Goal: Information Seeking & Learning: Learn about a topic

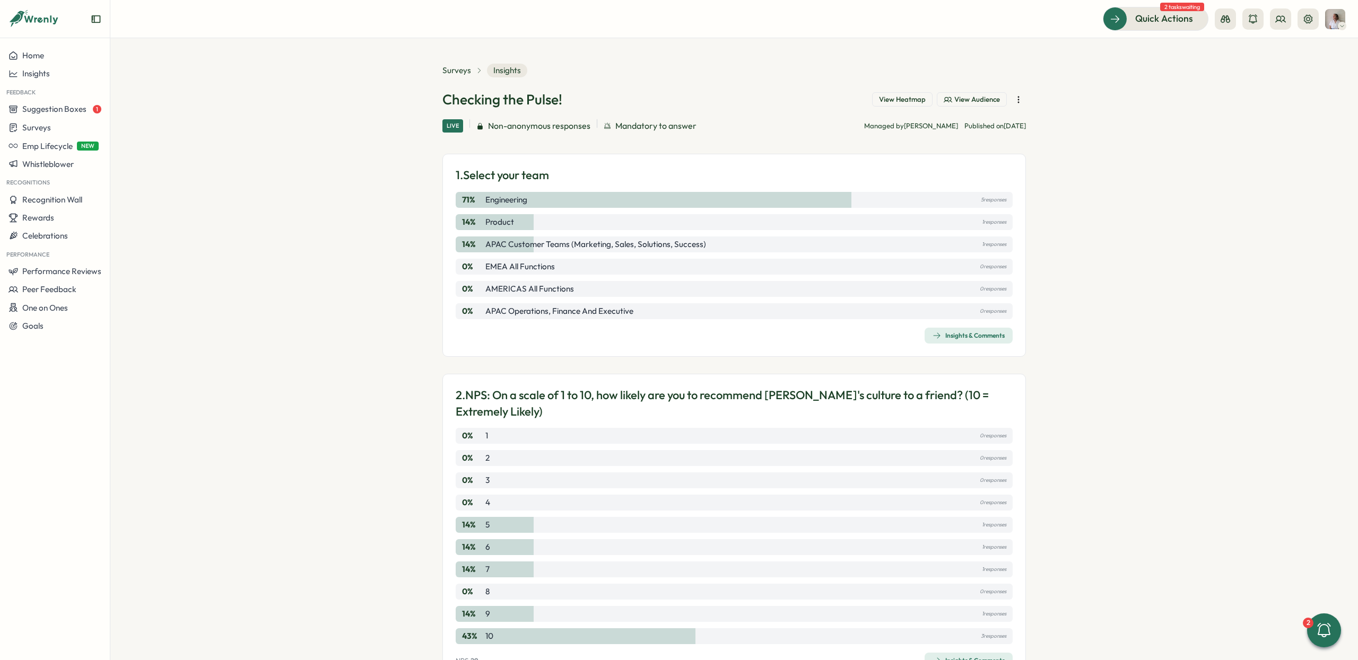
click at [892, 100] on span "View Heatmap" at bounding box center [902, 100] width 47 height 10
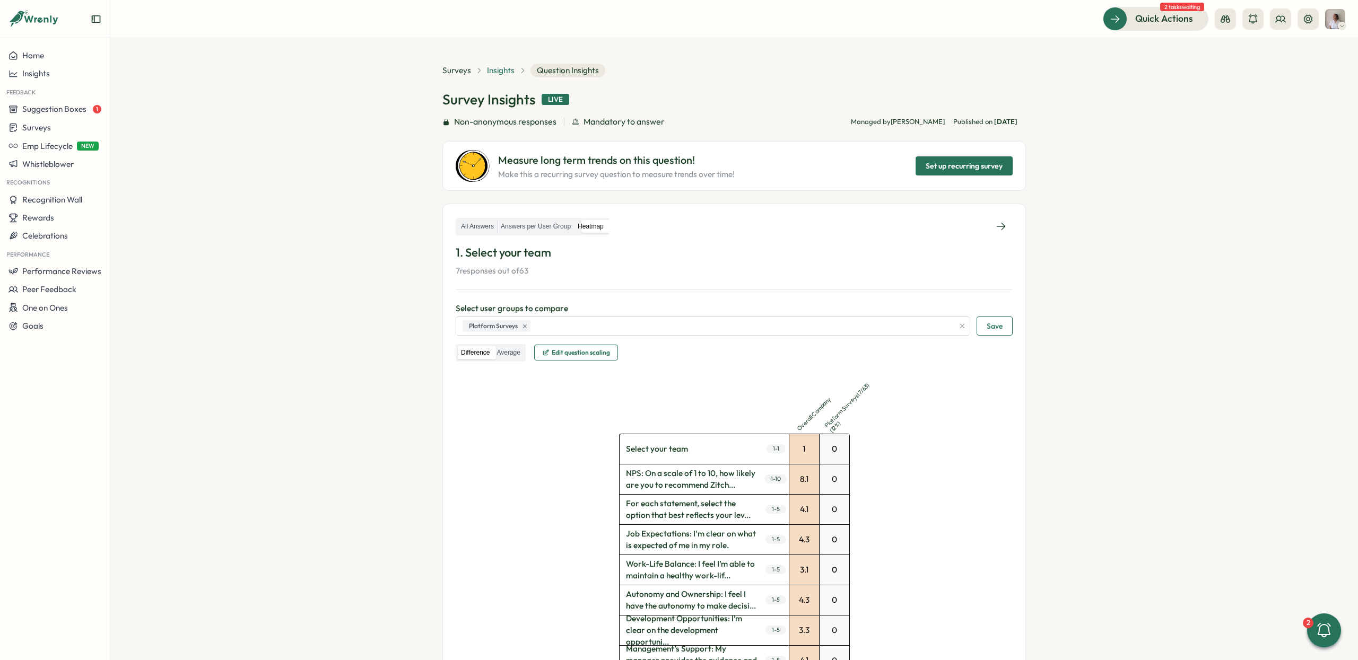
click at [490, 72] on span "Insights" at bounding box center [501, 71] width 28 height 12
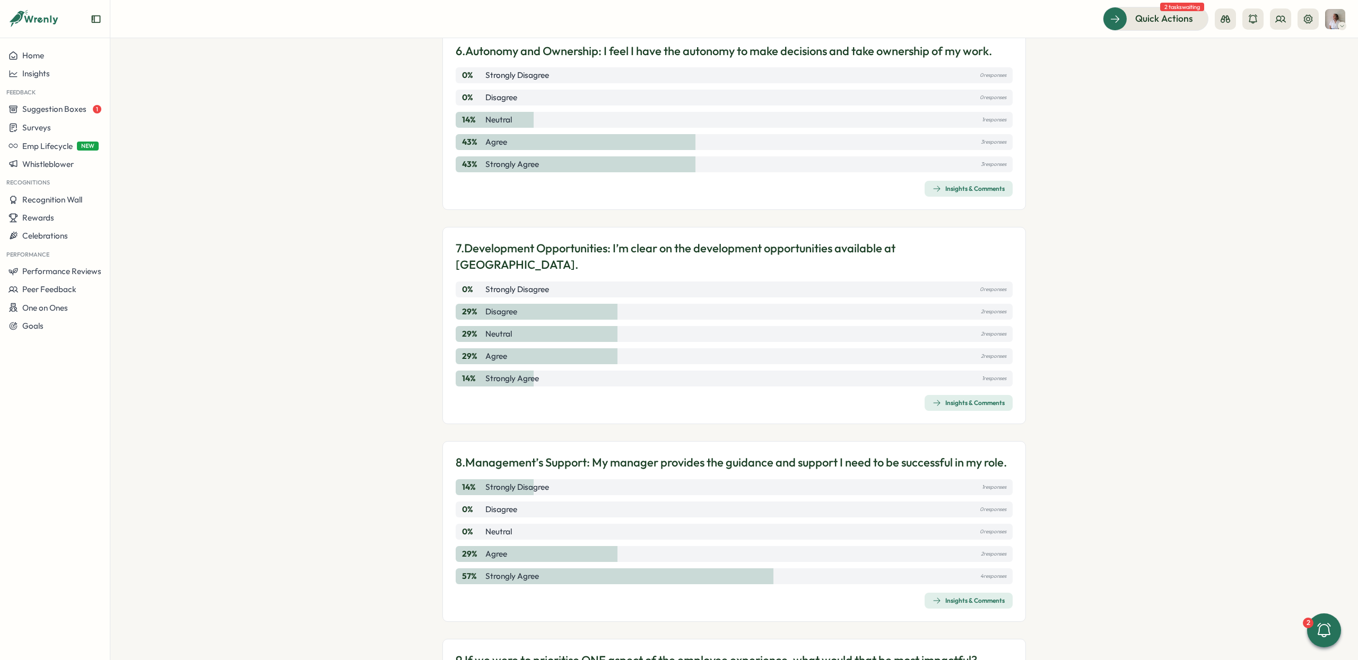
scroll to position [1398, 0]
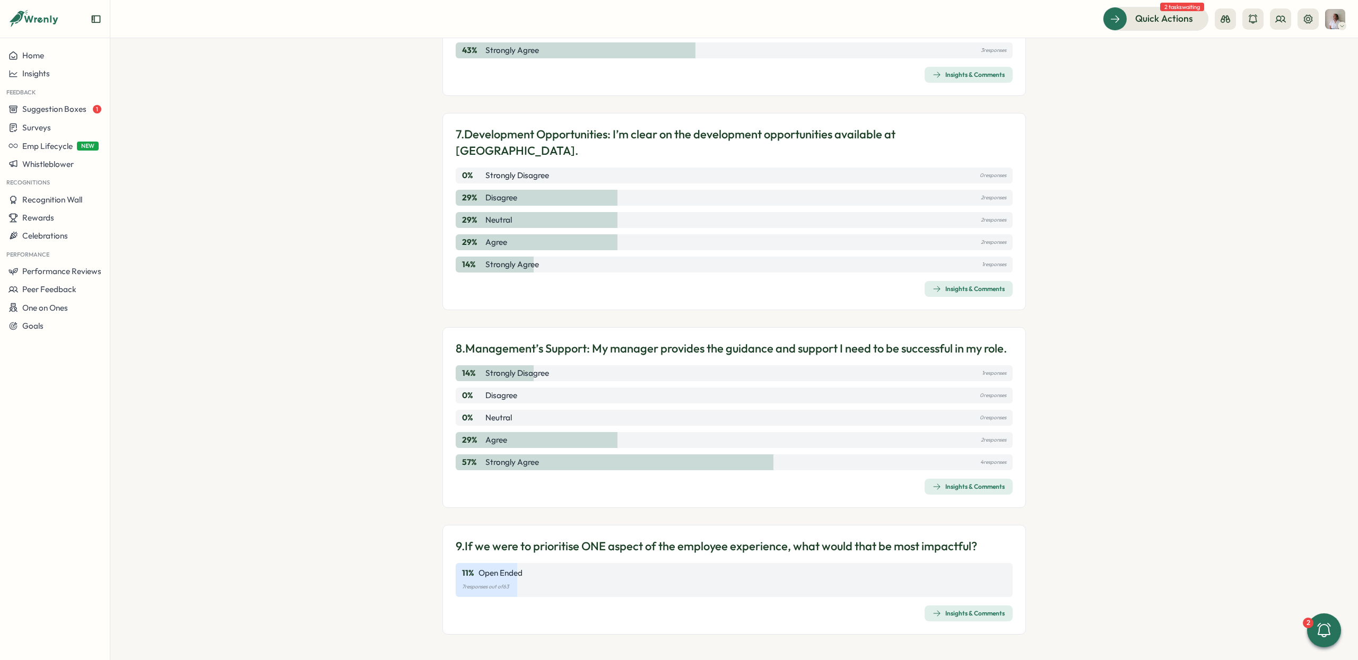
click at [972, 615] on div "Insights & Comments" at bounding box center [969, 614] width 72 height 8
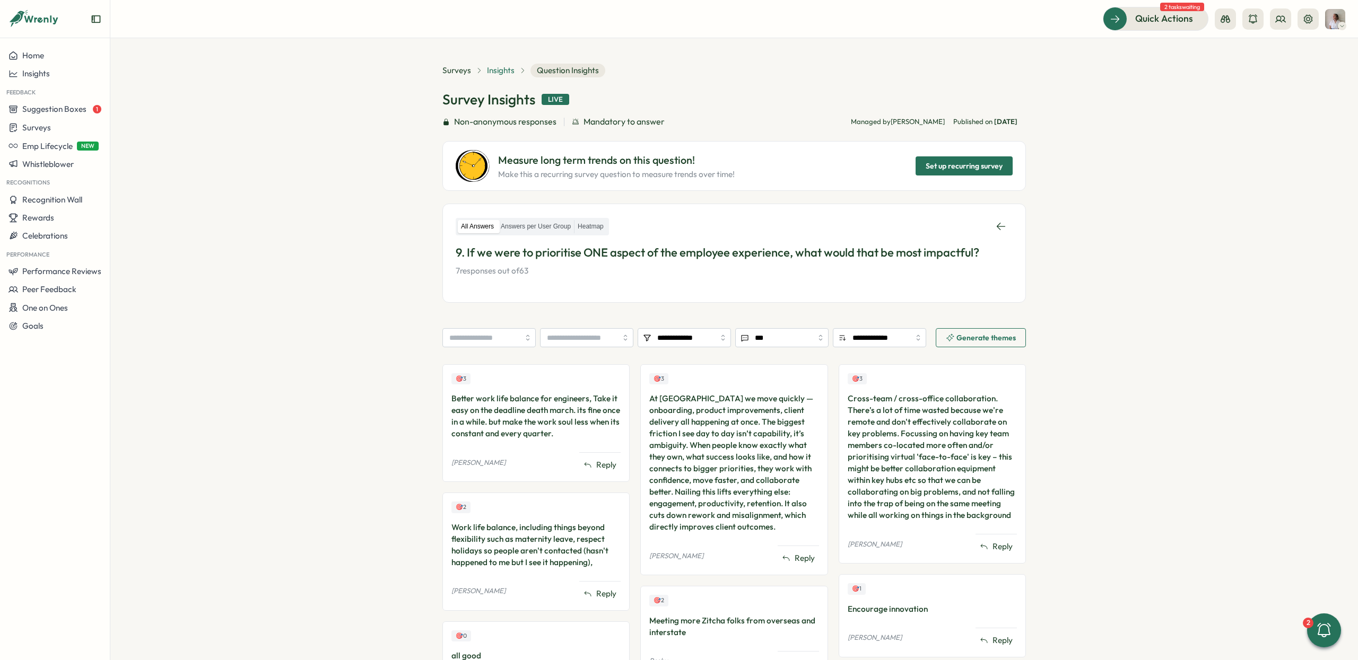
click at [502, 68] on span "Insights" at bounding box center [501, 71] width 28 height 12
